Goal: Information Seeking & Learning: Learn about a topic

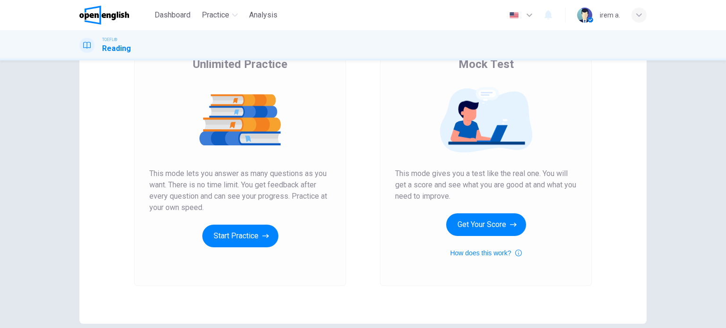
scroll to position [95, 0]
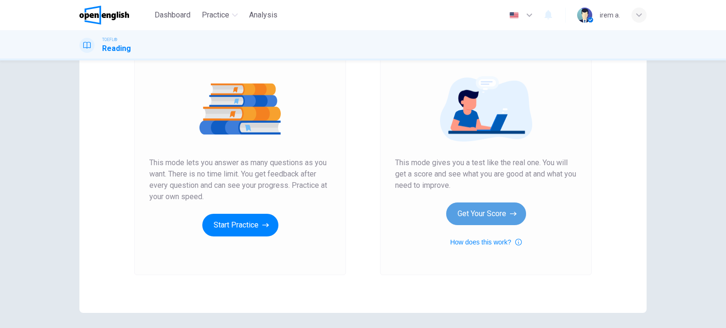
click at [495, 217] on button "Get Your Score" at bounding box center [486, 214] width 80 height 23
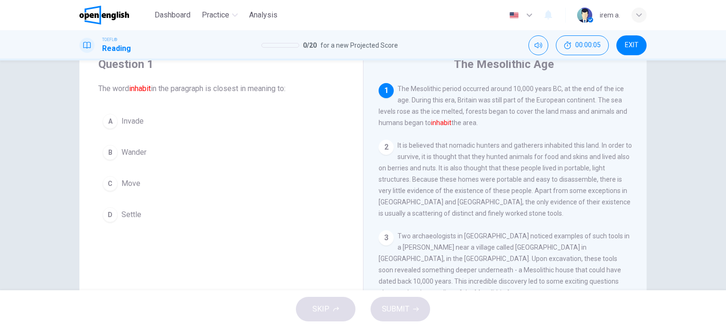
scroll to position [0, 0]
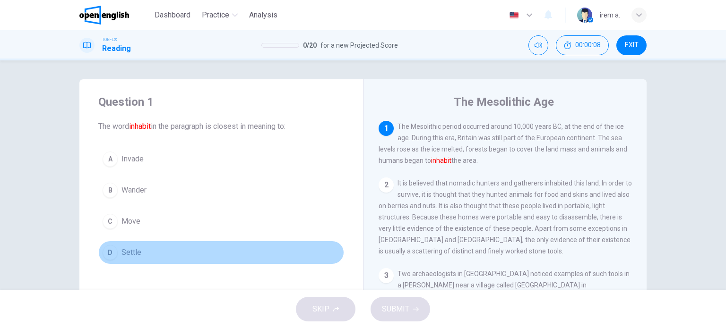
click at [127, 253] on span "Settle" at bounding box center [131, 252] width 20 height 11
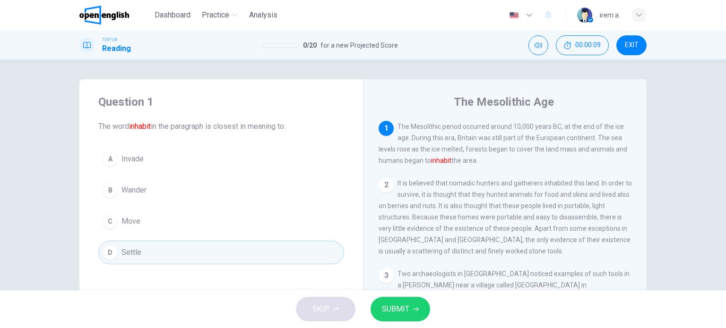
scroll to position [47, 0]
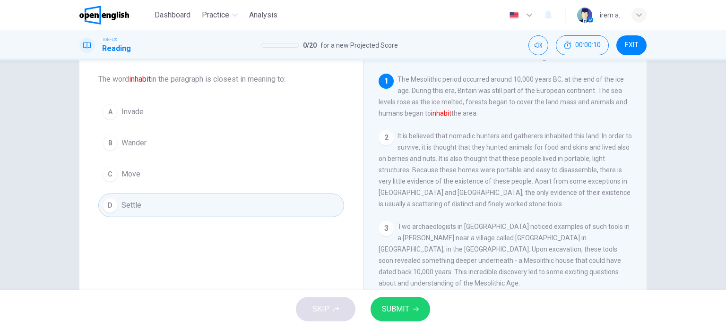
click at [390, 308] on span "SUBMIT" at bounding box center [395, 309] width 27 height 13
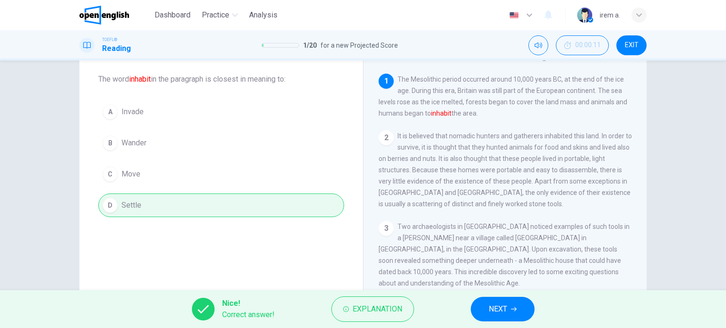
click at [501, 314] on span "NEXT" at bounding box center [498, 309] width 18 height 13
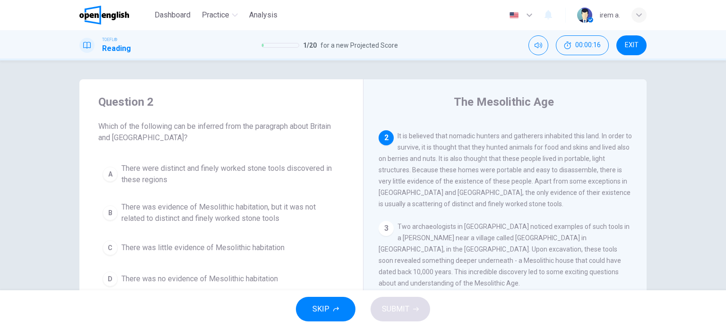
click at [481, 238] on div "3 Two archaeologists in [GEOGRAPHIC_DATA] noticed examples of such tools in a […" at bounding box center [504, 255] width 253 height 68
click at [484, 172] on span "It is believed that nomadic hunters and gatherers inhabited this land. In order…" at bounding box center [504, 170] width 253 height 76
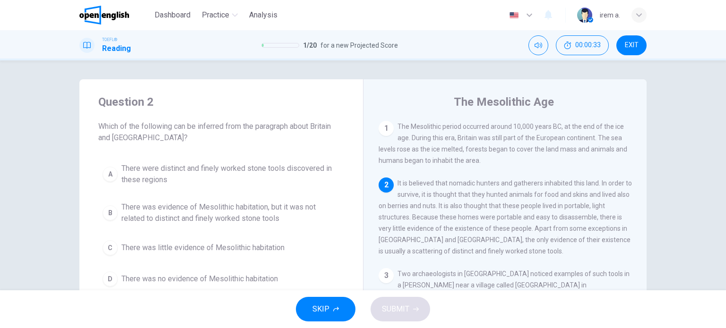
scroll to position [0, 0]
drag, startPoint x: 268, startPoint y: 17, endPoint x: 391, endPoint y: 60, distance: 130.3
click at [268, 16] on span "Analysis" at bounding box center [263, 14] width 28 height 11
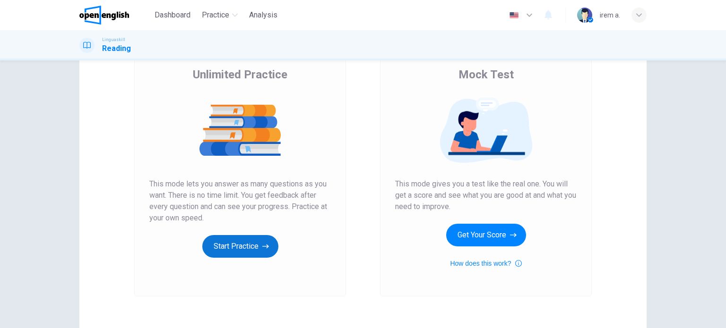
scroll to position [95, 0]
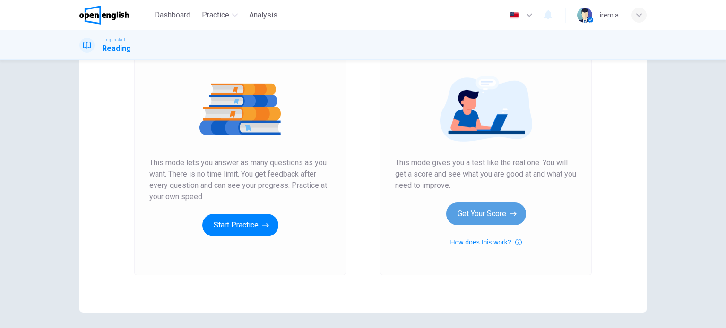
click at [488, 218] on button "Get Your Score" at bounding box center [486, 214] width 80 height 23
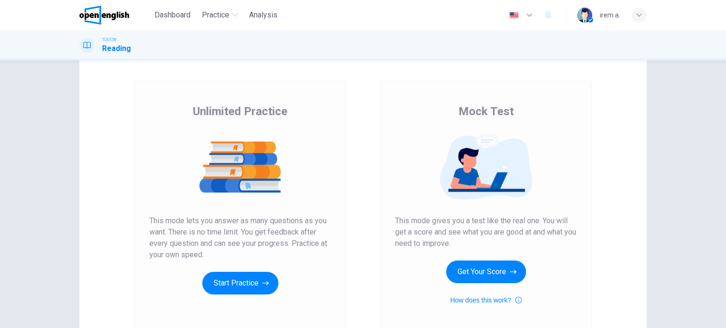
scroll to position [95, 0]
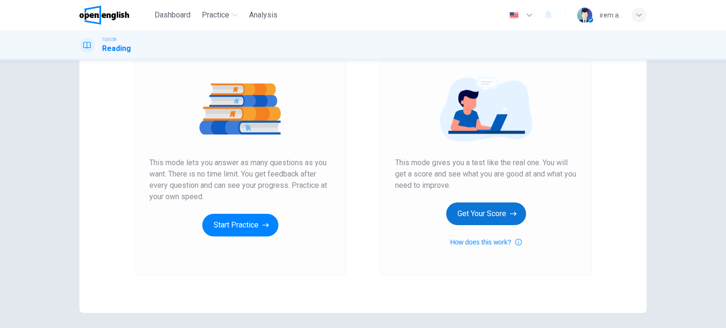
click at [492, 220] on button "Get Your Score" at bounding box center [486, 214] width 80 height 23
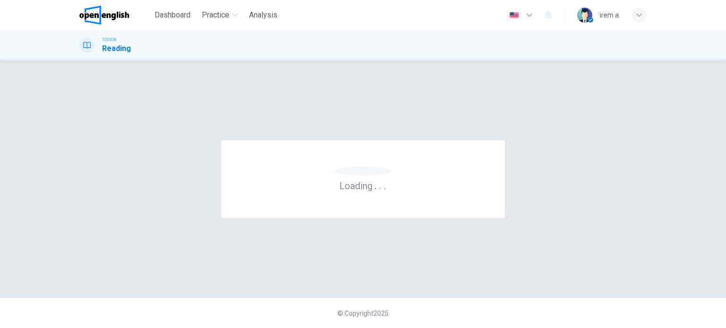
scroll to position [0, 0]
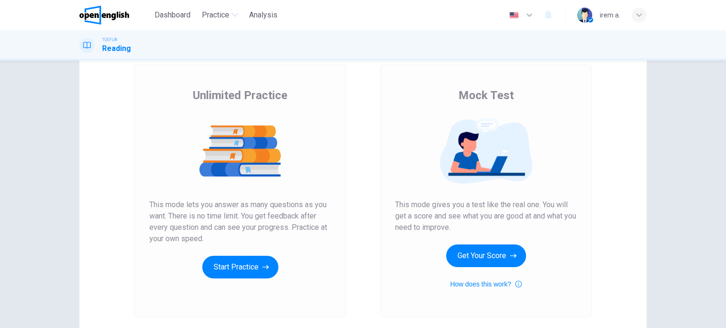
scroll to position [129, 0]
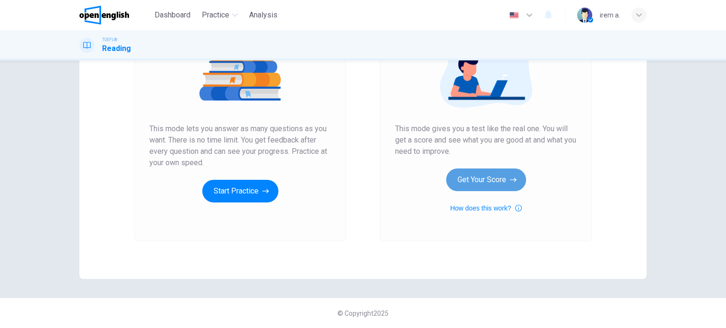
click at [478, 179] on button "Get Your Score" at bounding box center [486, 180] width 80 height 23
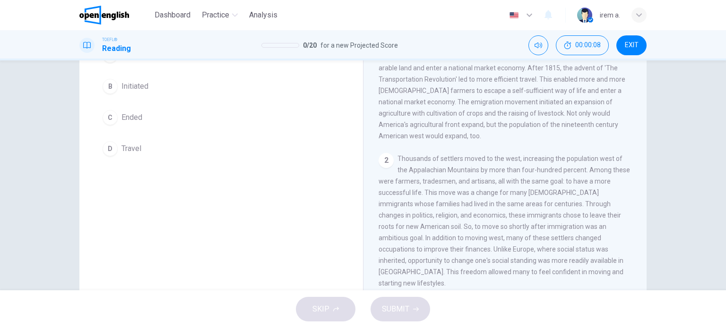
scroll to position [0, 0]
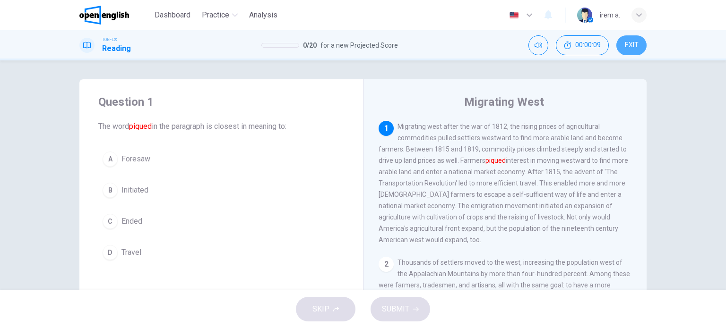
click at [627, 50] on button "EXIT" at bounding box center [631, 45] width 30 height 20
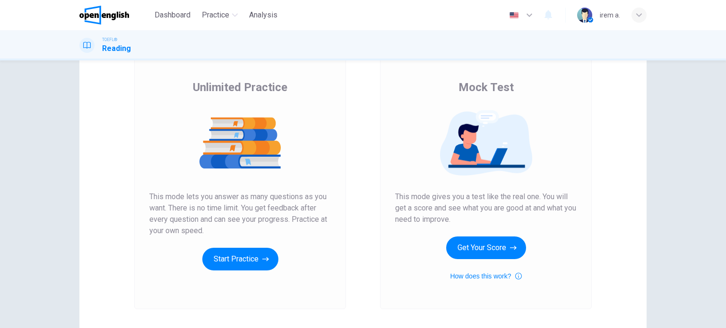
scroll to position [129, 0]
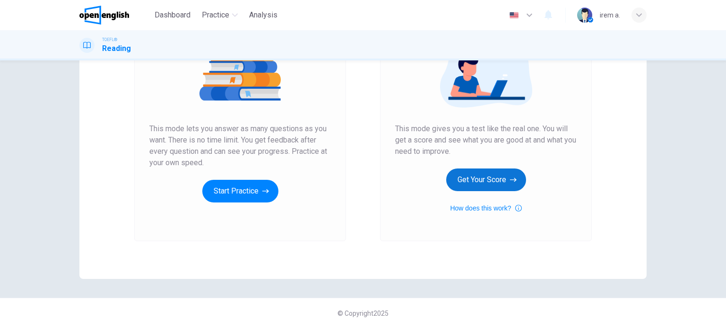
click at [488, 181] on button "Get Your Score" at bounding box center [486, 180] width 80 height 23
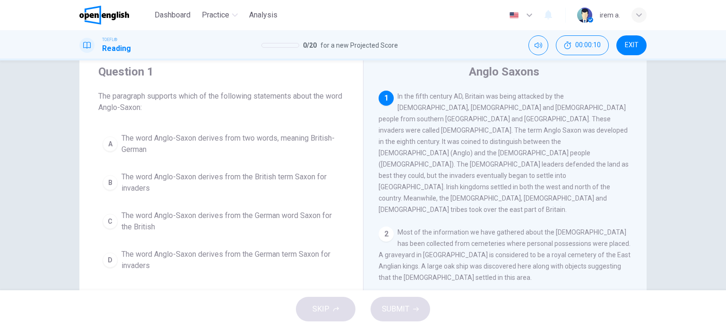
scroll to position [47, 0]
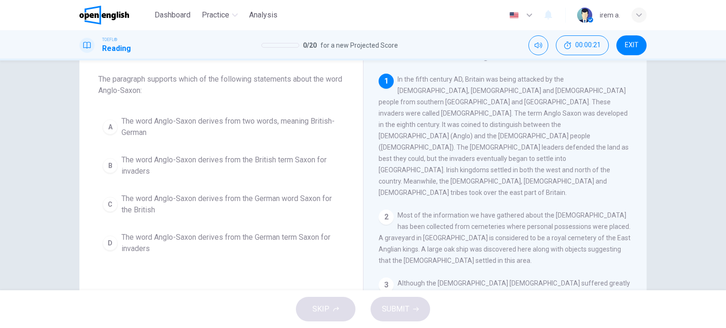
click at [290, 127] on span "The word Anglo-Saxon derives from two words, meaning British-German" at bounding box center [230, 127] width 218 height 23
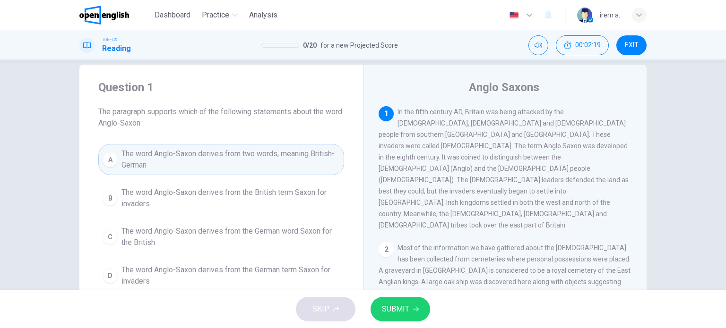
scroll to position [0, 0]
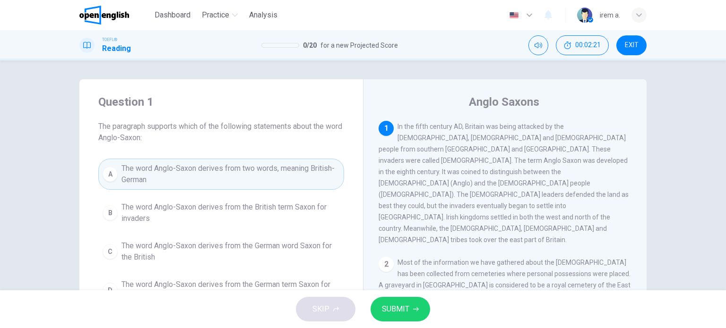
click at [635, 49] on span "EXIT" at bounding box center [632, 46] width 14 height 8
